Goal: Find contact information: Find contact information

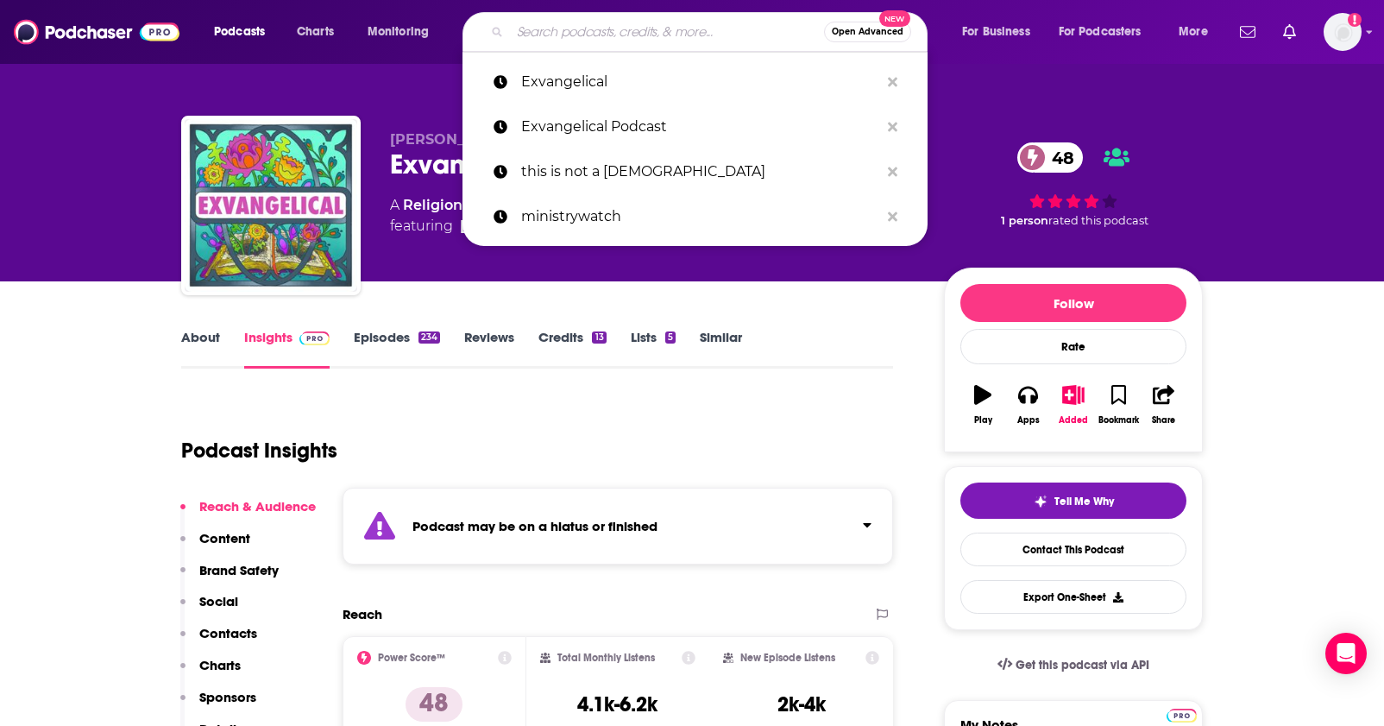
click at [566, 38] on input "Search podcasts, credits, & more..." at bounding box center [667, 32] width 314 height 28
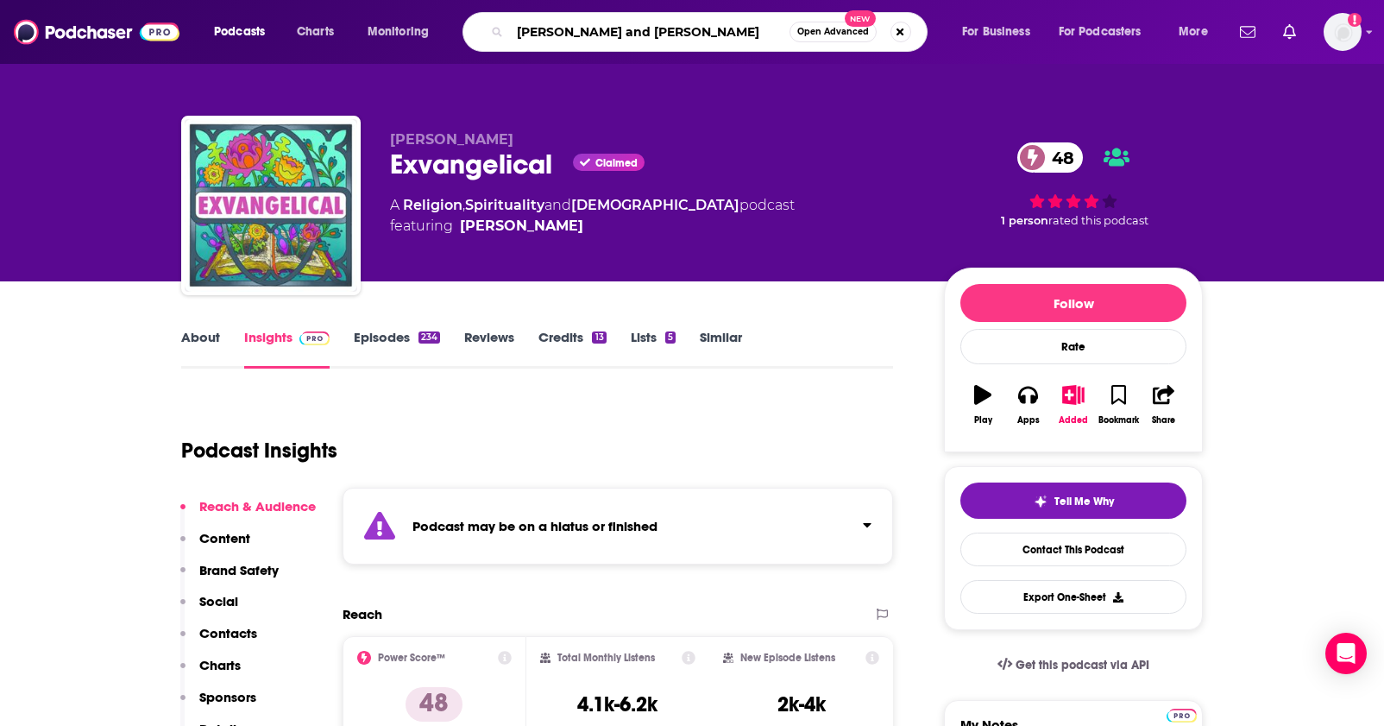
type input "[PERSON_NAME] and april show"
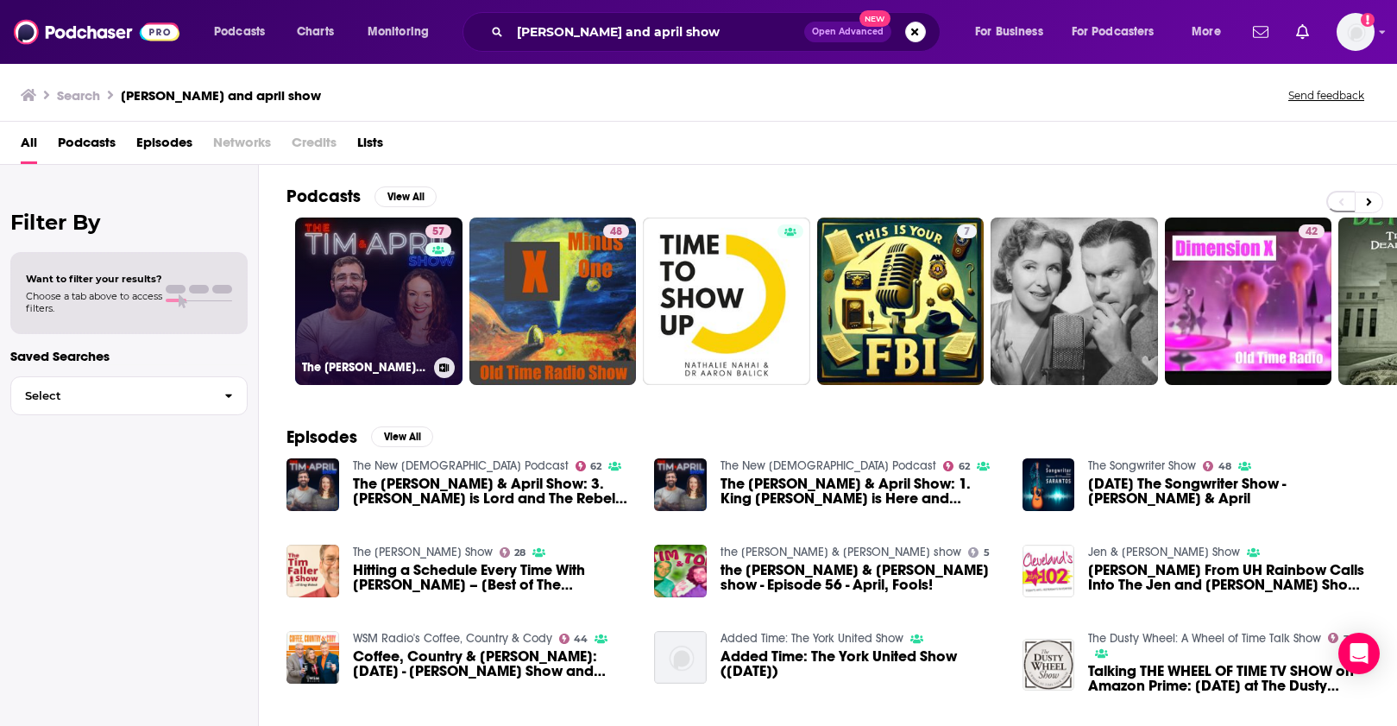
click at [363, 319] on link "57 The [PERSON_NAME] & April Show" at bounding box center [378, 301] width 167 height 167
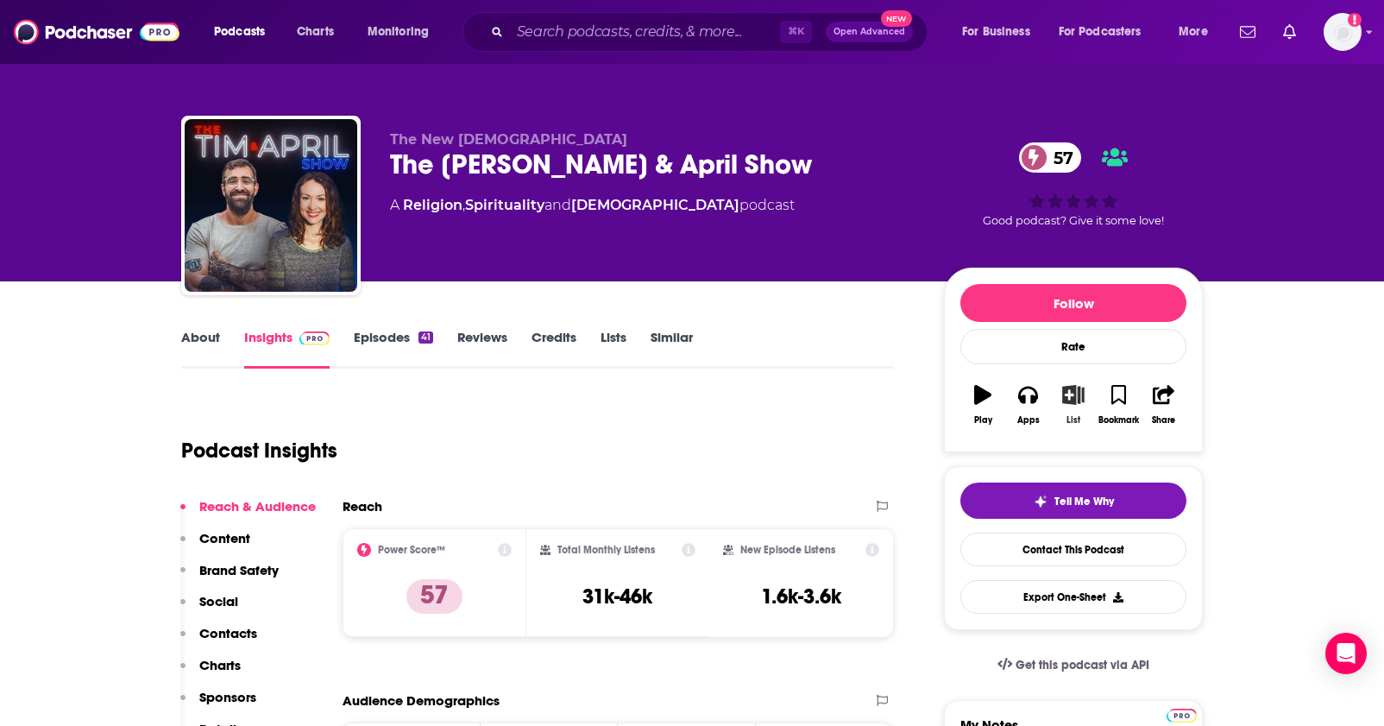
click at [1070, 399] on icon "button" at bounding box center [1073, 394] width 22 height 19
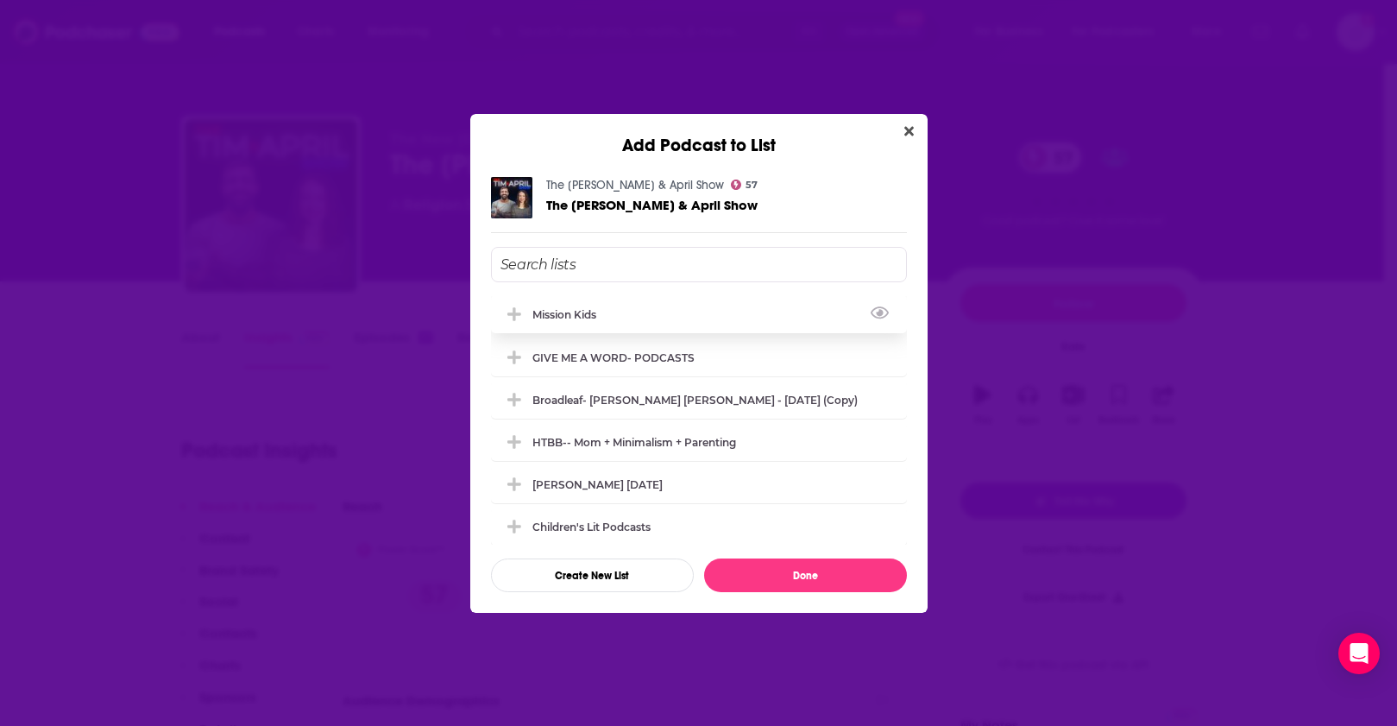
click at [549, 309] on div "Mission Kids" at bounding box center [570, 314] width 74 height 13
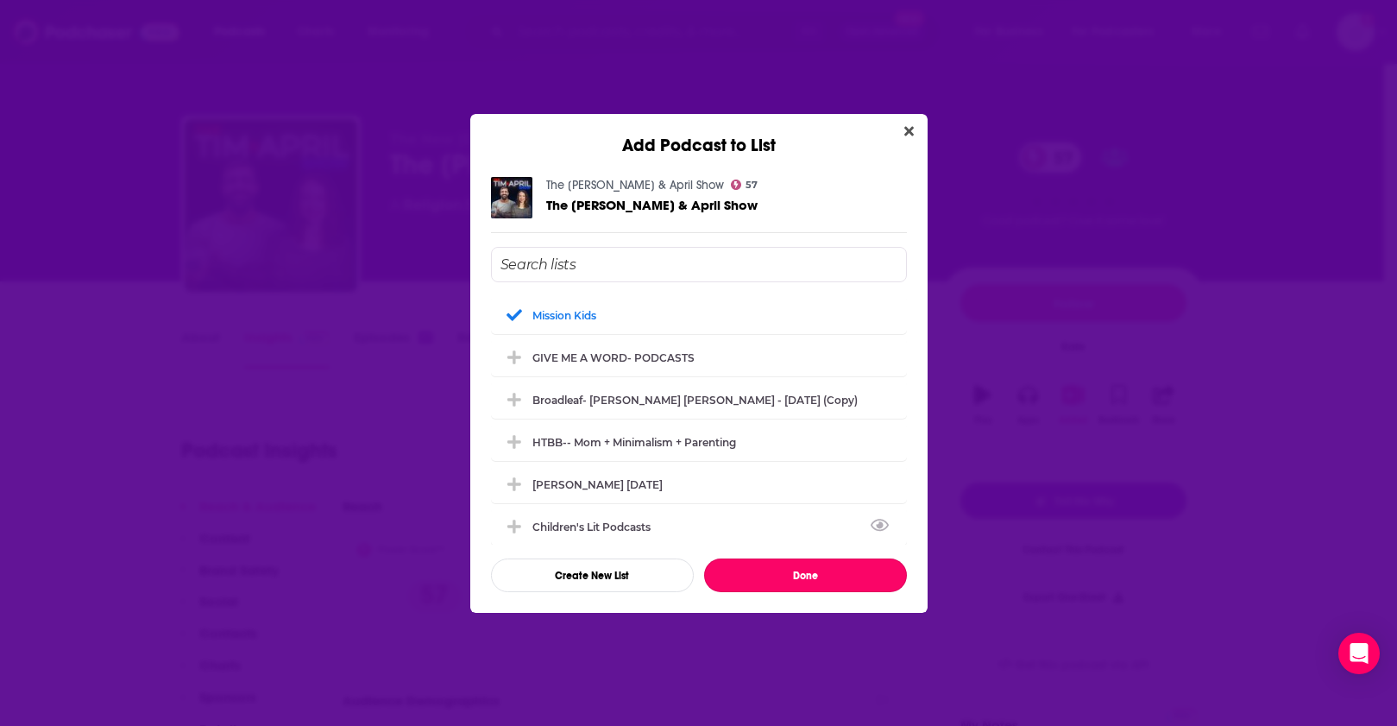
click at [790, 584] on button "Done" at bounding box center [805, 575] width 203 height 34
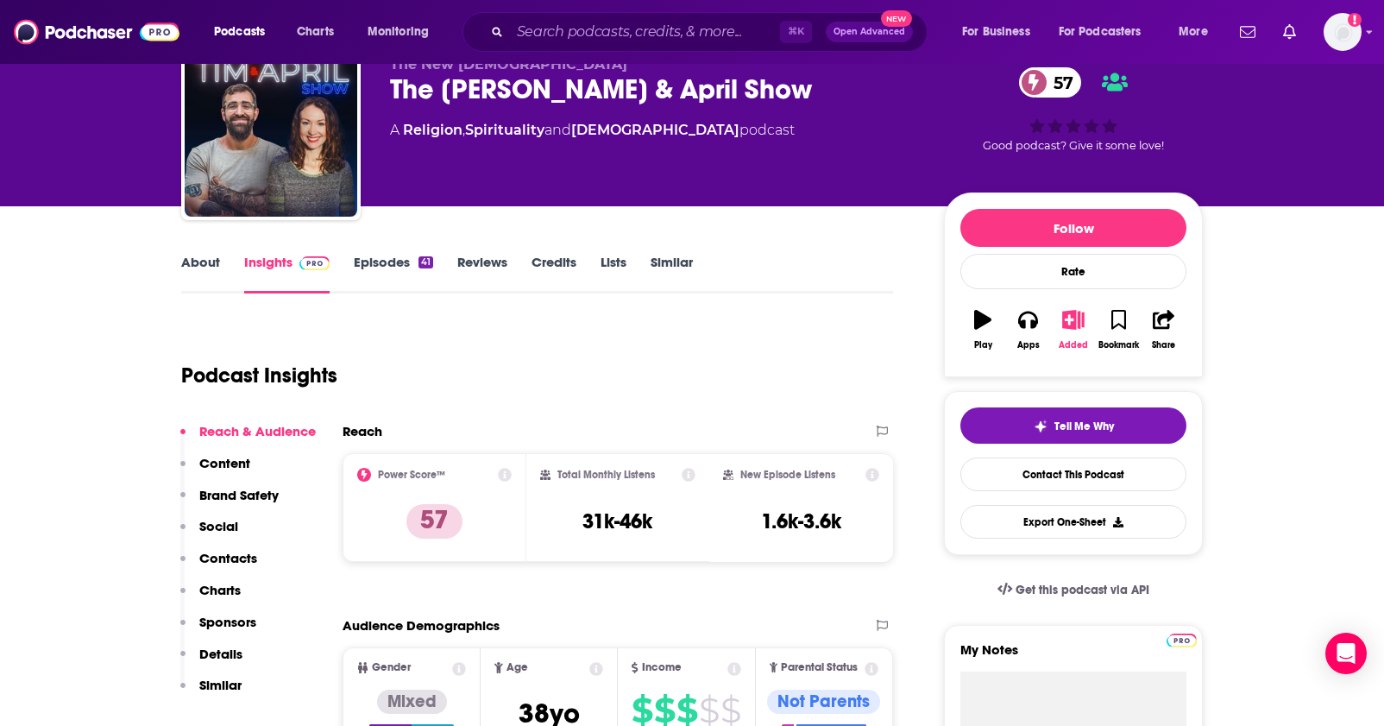
scroll to position [159, 0]
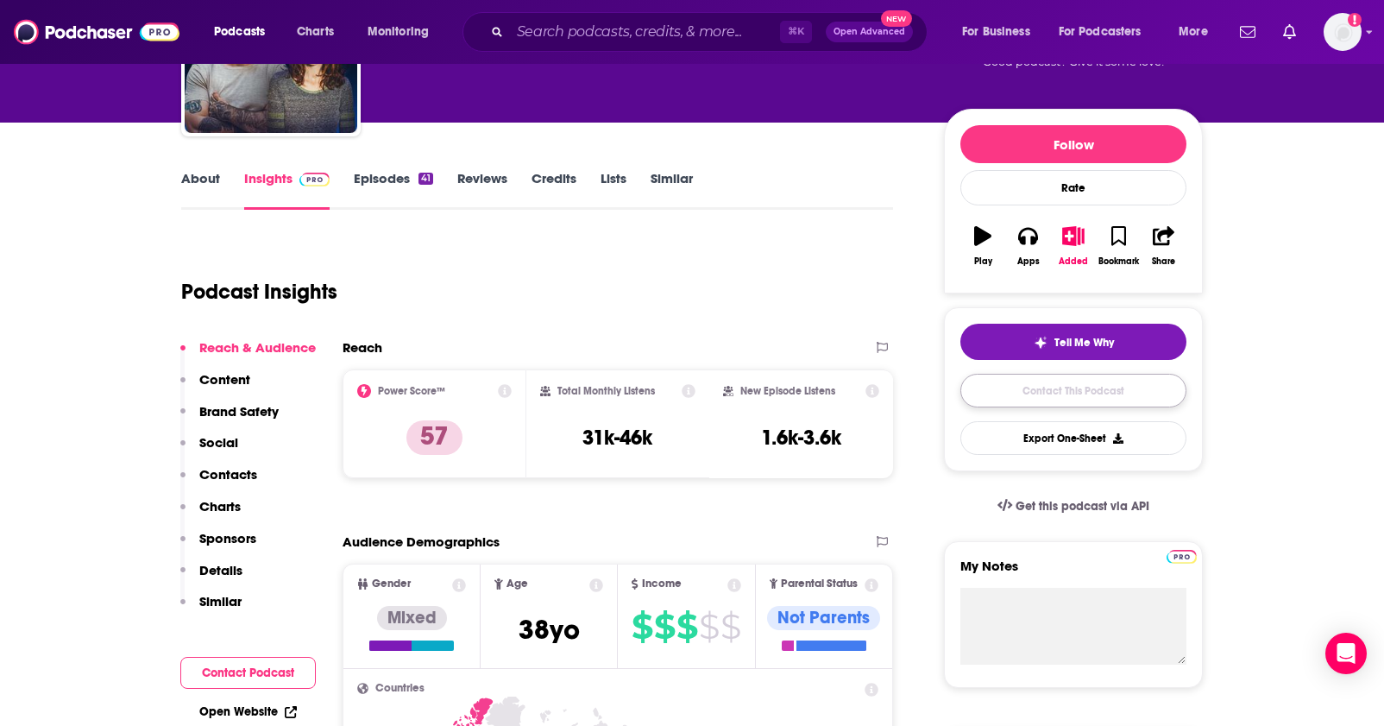
click at [1091, 388] on link "Contact This Podcast" at bounding box center [1074, 391] width 226 height 34
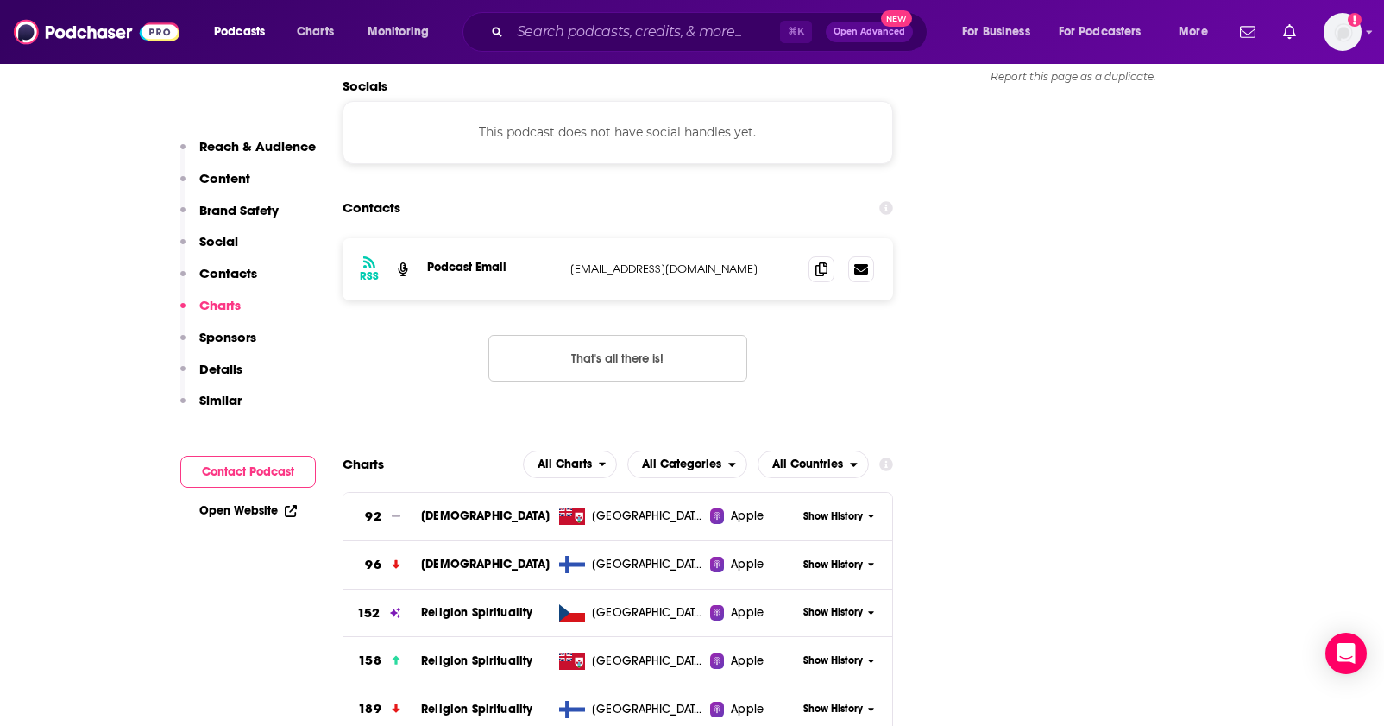
scroll to position [1615, 0]
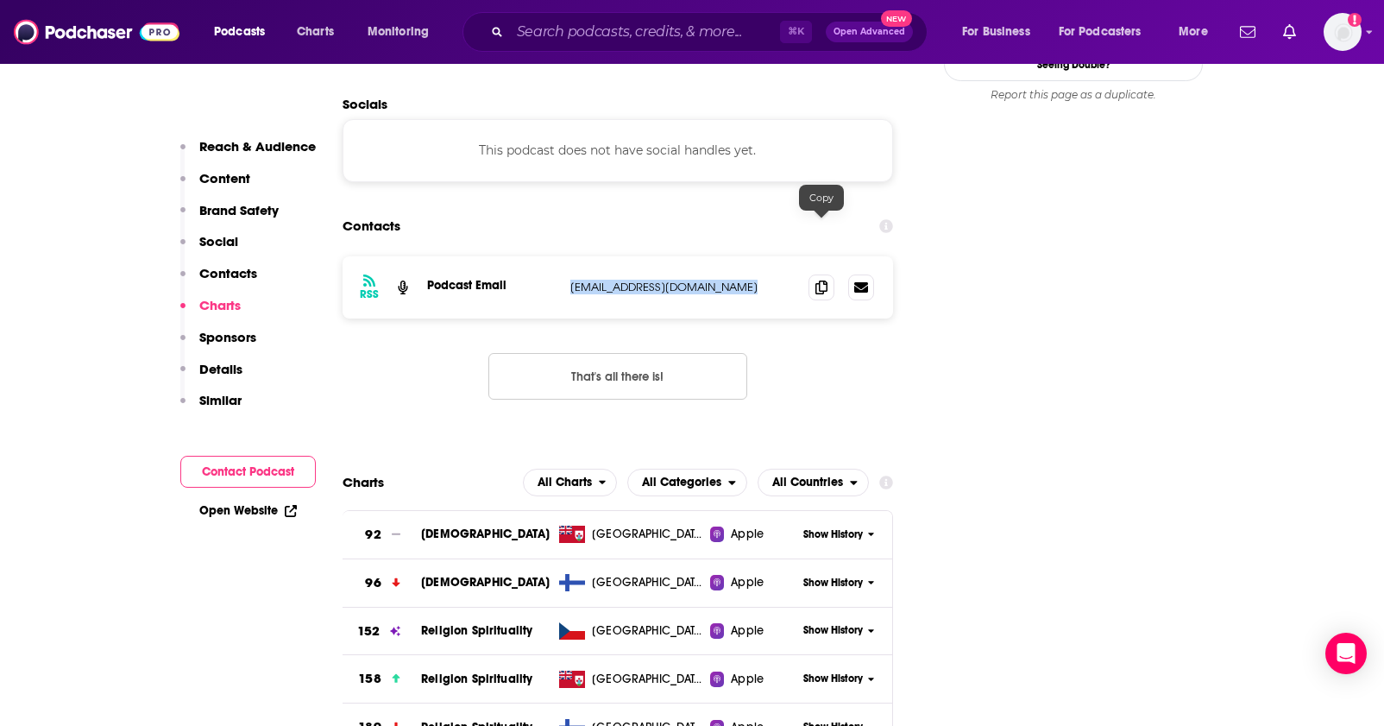
drag, startPoint x: 569, startPoint y: 227, endPoint x: 804, endPoint y: 231, distance: 234.8
click at [804, 256] on div "RSS Podcast Email [EMAIL_ADDRESS][DOMAIN_NAME] [EMAIL_ADDRESS][DOMAIN_NAME]" at bounding box center [618, 287] width 551 height 62
click at [823, 280] on icon at bounding box center [822, 287] width 12 height 14
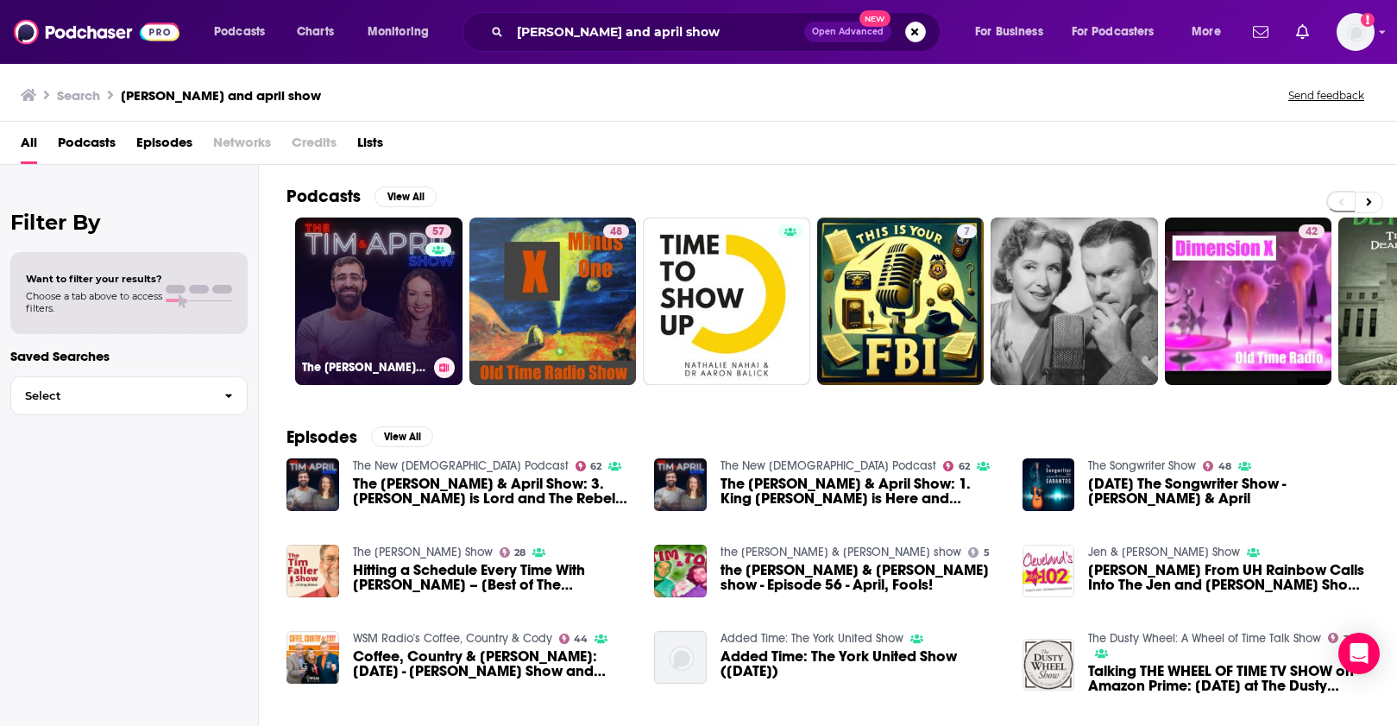
click at [383, 298] on link "57 The [PERSON_NAME] & April Show" at bounding box center [378, 301] width 167 height 167
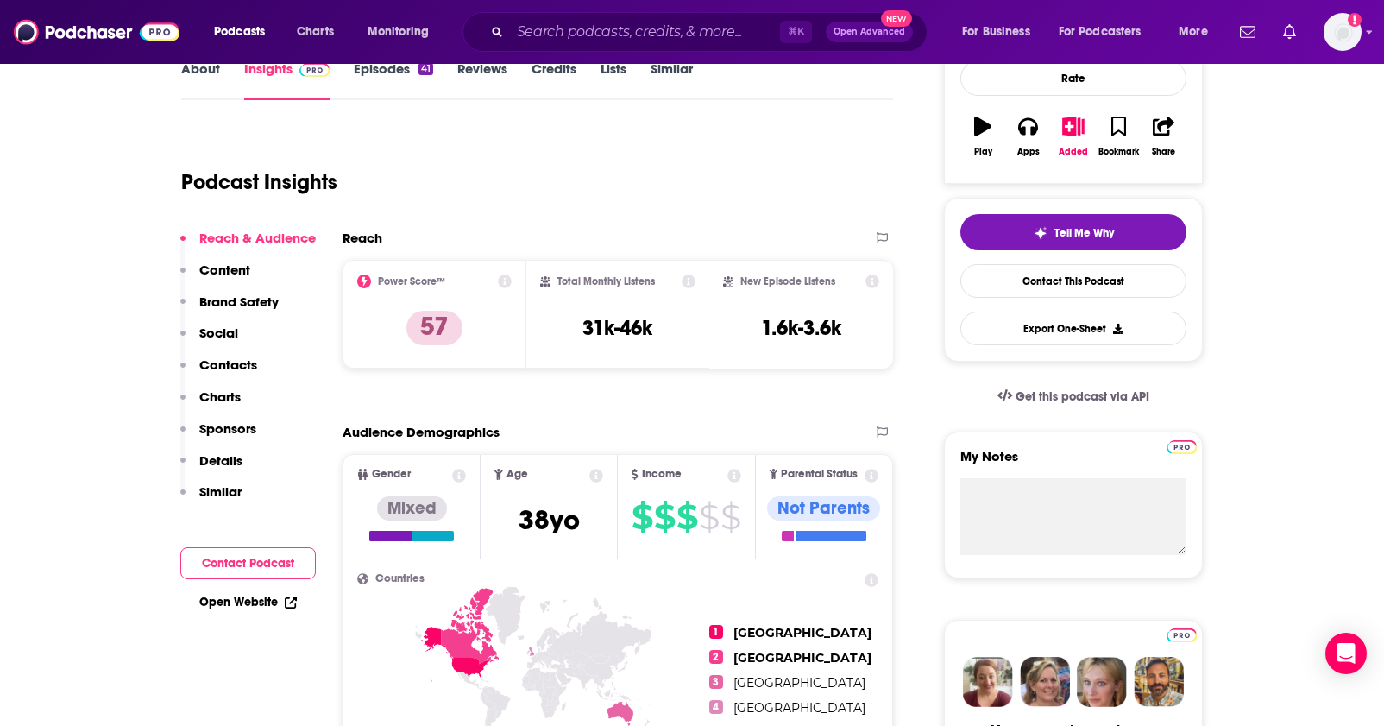
scroll to position [36, 0]
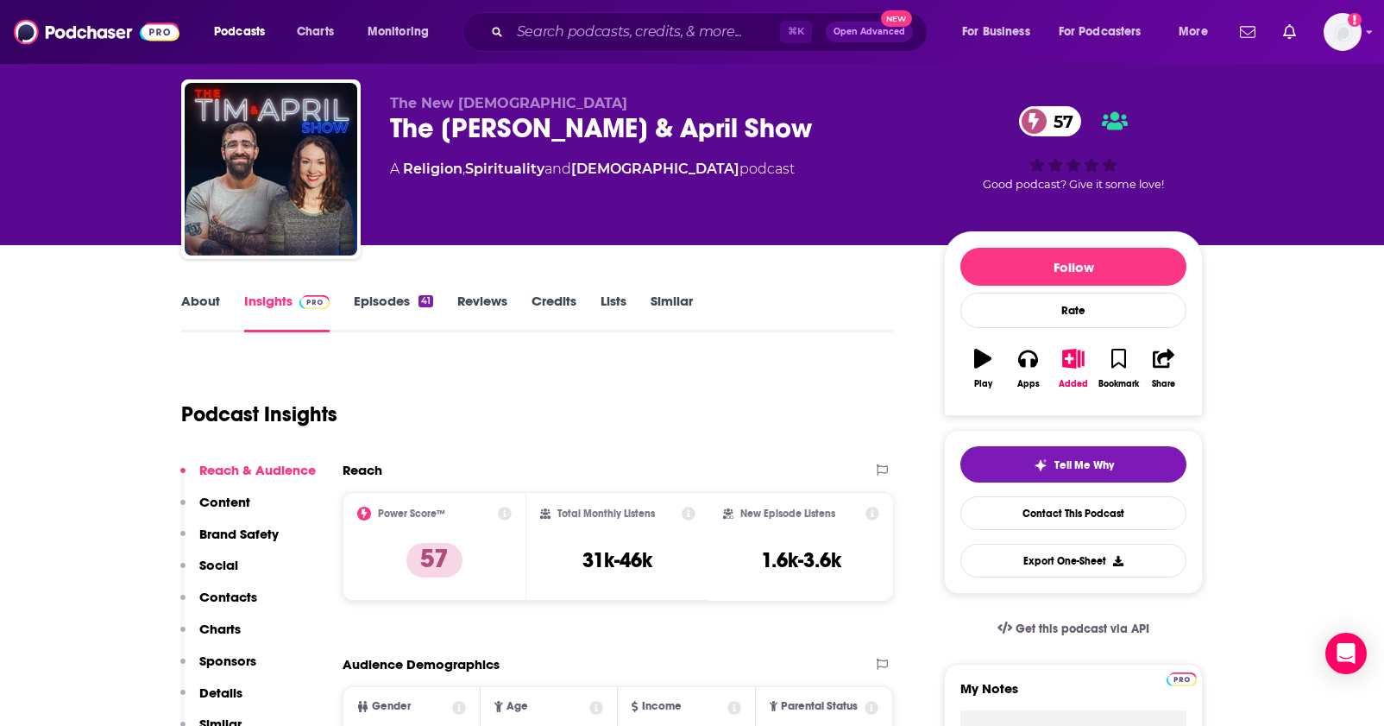
click at [387, 300] on link "Episodes 41" at bounding box center [393, 313] width 79 height 40
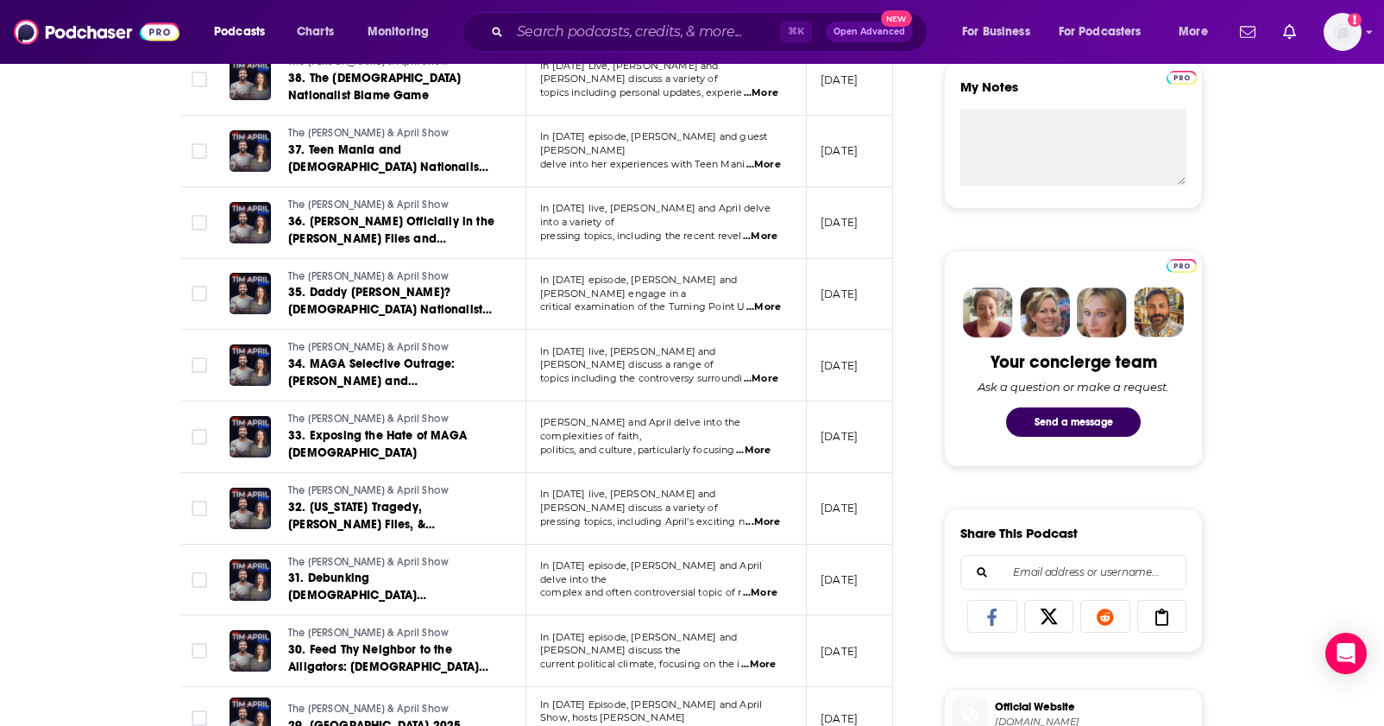
scroll to position [842, 0]
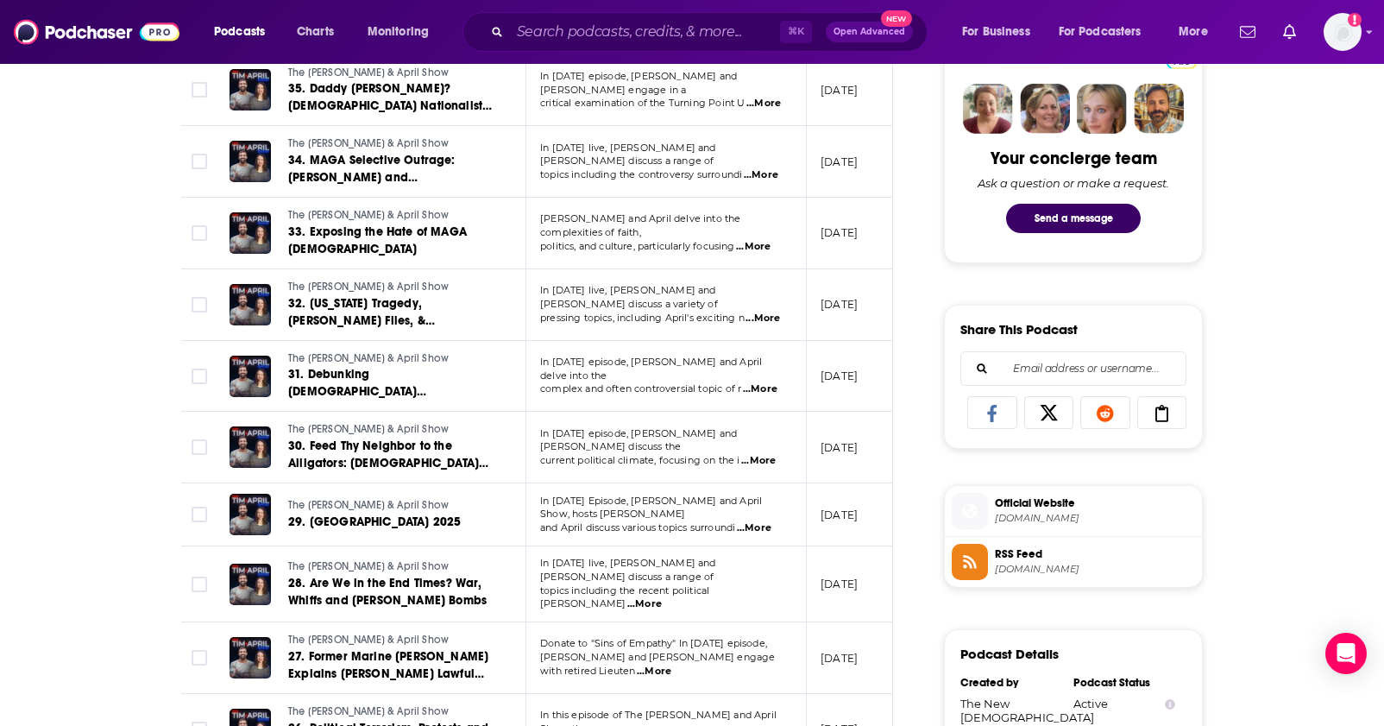
click at [762, 382] on span "...More" at bounding box center [760, 389] width 35 height 14
click at [1291, 386] on div "About Insights Episodes 41 Reviews Credits Lists Similar Episodes of The [PERSO…" at bounding box center [692, 595] width 1384 height 2311
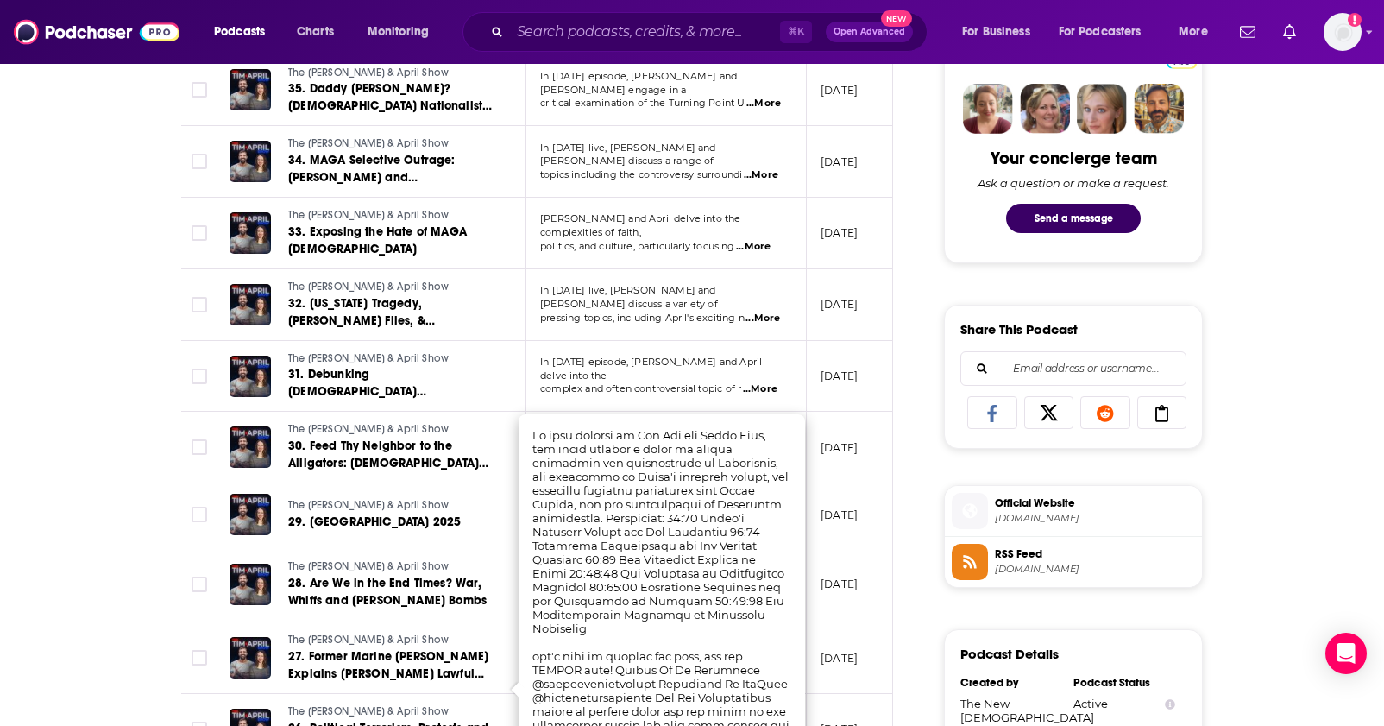
click at [679, 427] on span "In [DATE] episode, [PERSON_NAME] and [PERSON_NAME] discuss the" at bounding box center [638, 440] width 197 height 26
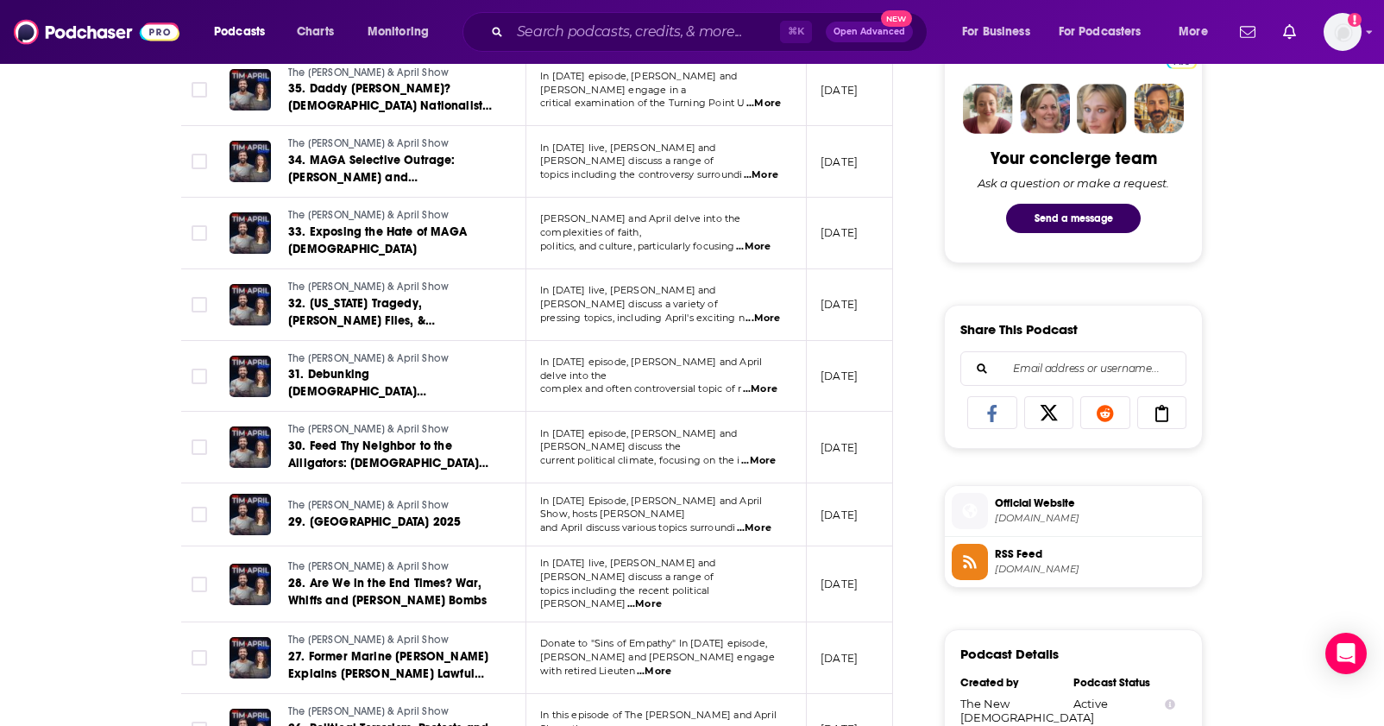
click at [774, 454] on span "...More" at bounding box center [758, 461] width 35 height 14
click at [1372, 285] on div "About Insights Episodes 41 Reviews Credits Lists Similar Episodes of The [PERSO…" at bounding box center [692, 595] width 1384 height 2311
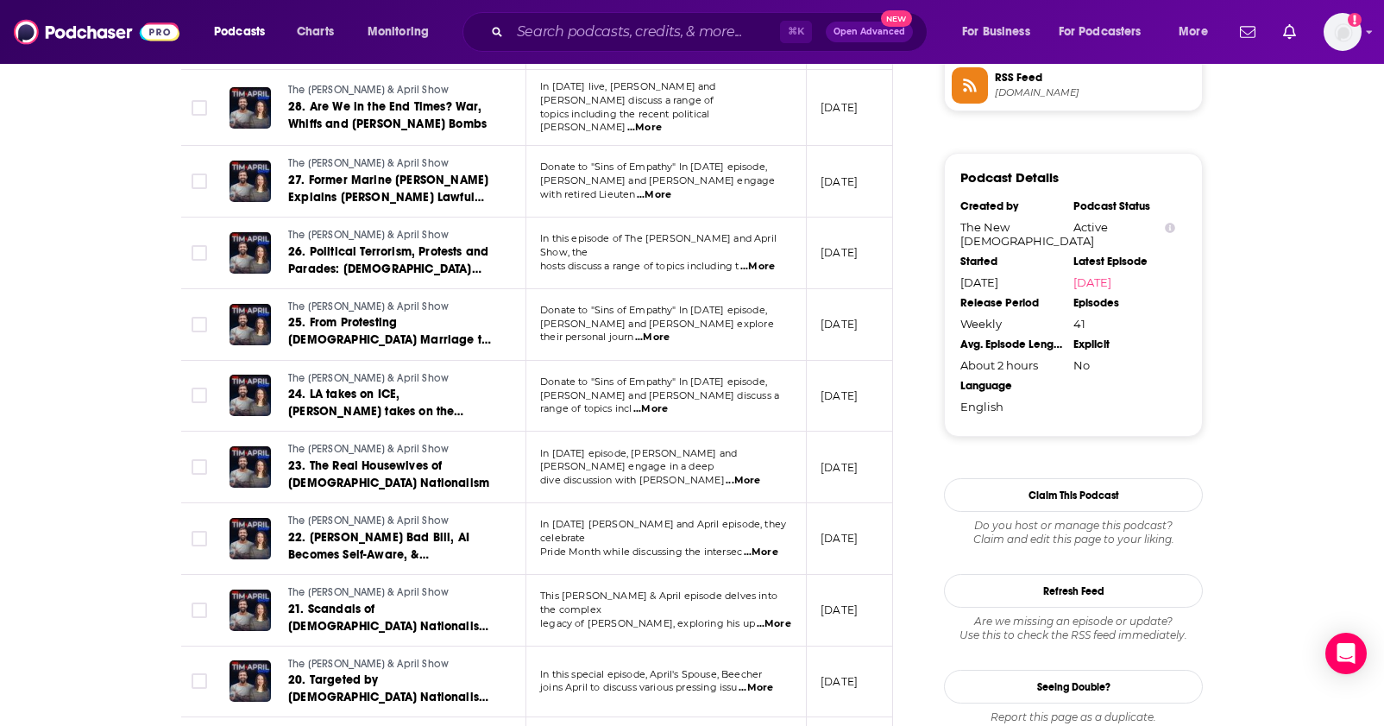
scroll to position [1327, 0]
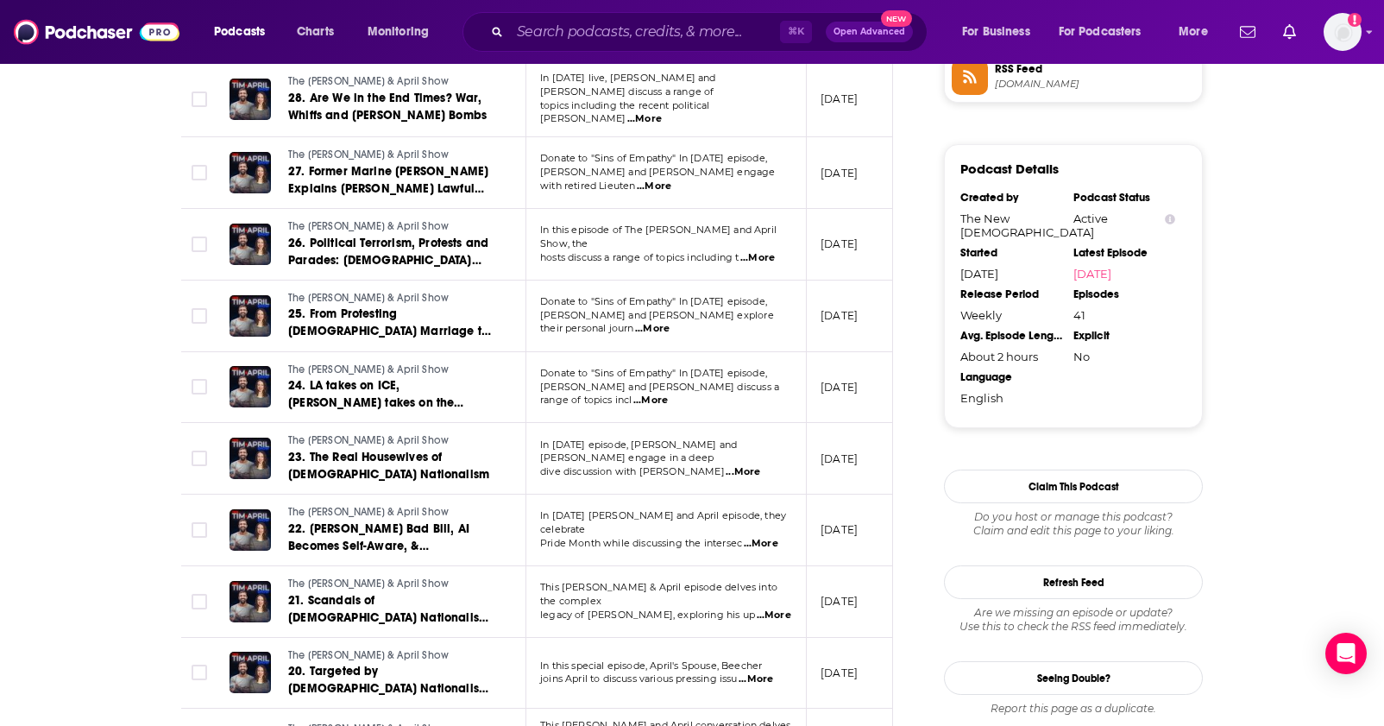
click at [764, 672] on span "...More" at bounding box center [756, 679] width 35 height 14
click at [1304, 411] on div "About Insights Episodes 41 Reviews Credits Lists Similar Episodes of The [PERSO…" at bounding box center [692, 110] width 1384 height 2311
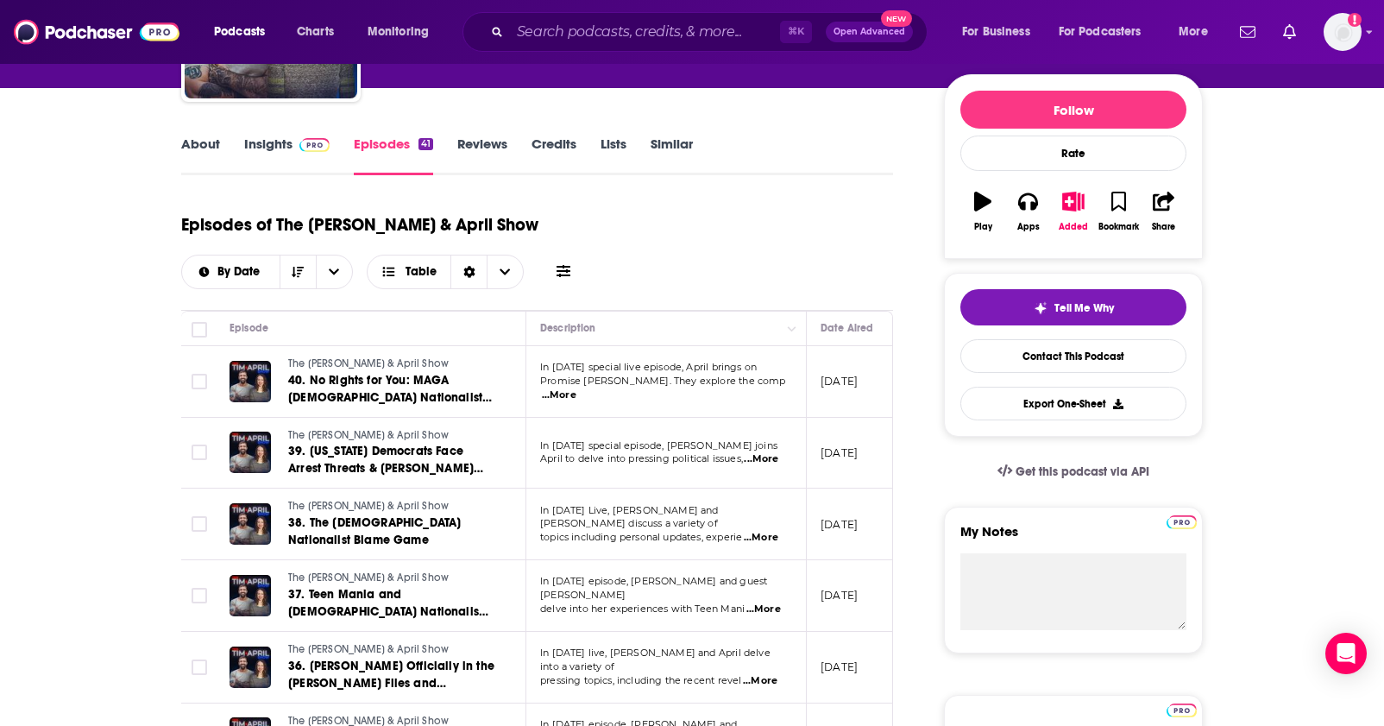
scroll to position [0, 0]
